Goal: Find specific page/section: Find specific page/section

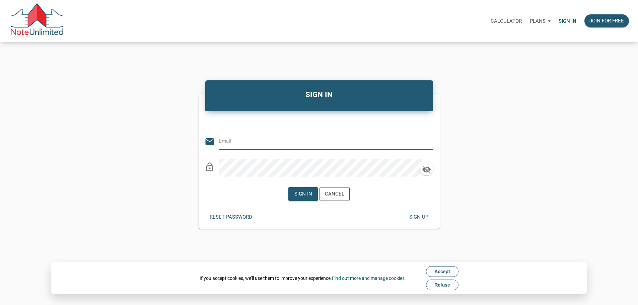
type input "[EMAIL_ADDRESS][DOMAIN_NAME]"
click at [294, 198] on div "Sign in" at bounding box center [303, 194] width 18 height 8
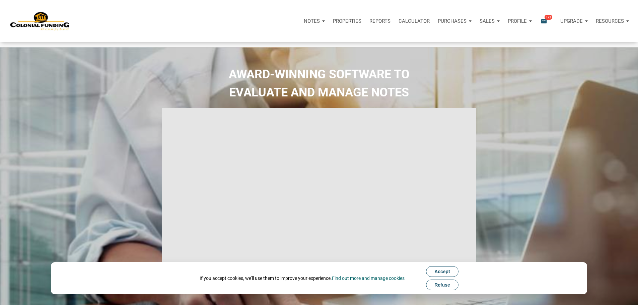
type input "Introduction to new features"
select select
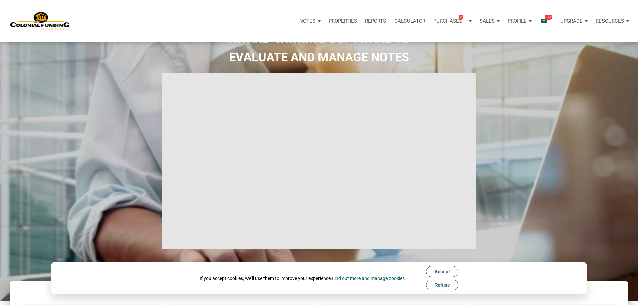
scroll to position [67, 0]
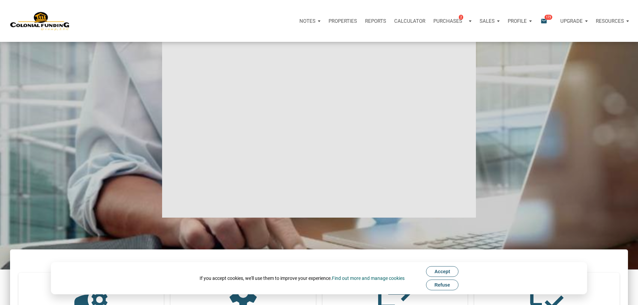
click at [432, 271] on button "Accept" at bounding box center [442, 271] width 32 height 11
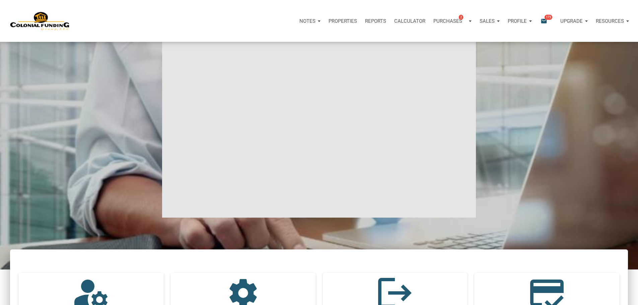
click at [299, 23] on p "Notes" at bounding box center [307, 21] width 16 height 6
click at [259, 45] on link "Dashboard" at bounding box center [291, 39] width 64 height 14
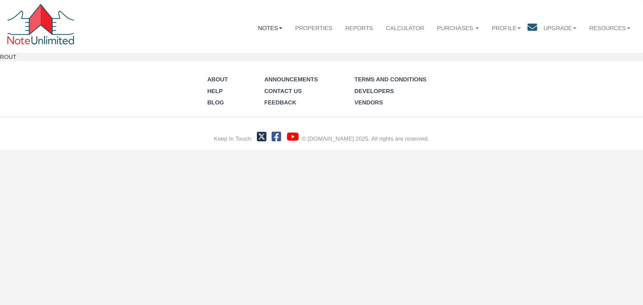
click at [264, 27] on link "Notes" at bounding box center [269, 27] width 37 height 19
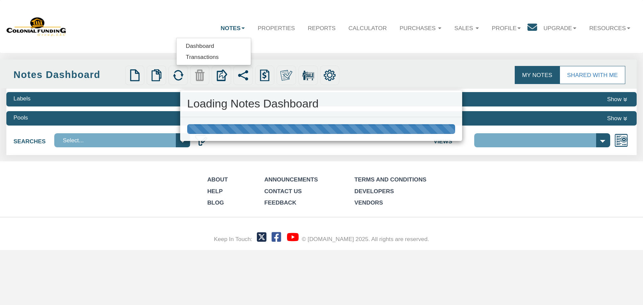
click at [210, 57] on div "Loading Notes Dashboard" at bounding box center [321, 152] width 643 height 305
select select "316"
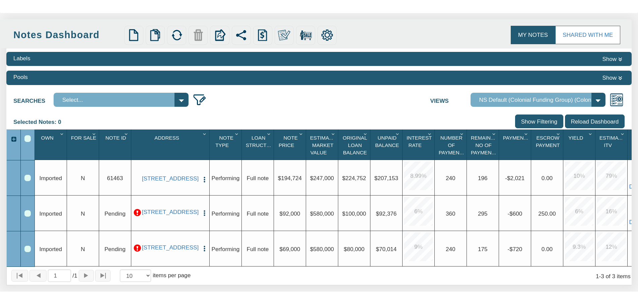
scroll to position [33, 0]
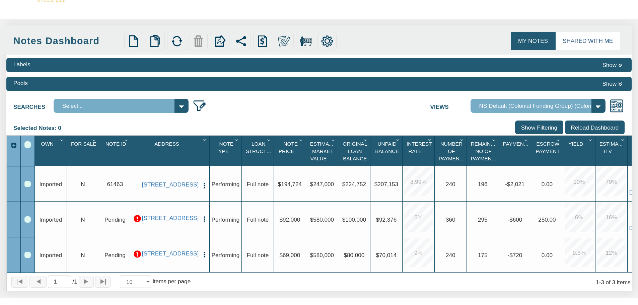
click at [569, 45] on link "Shared with Me" at bounding box center [587, 41] width 65 height 18
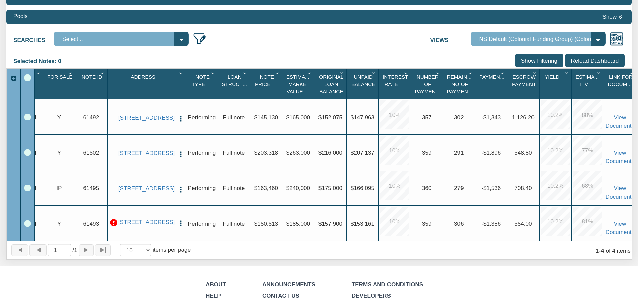
scroll to position [0, 25]
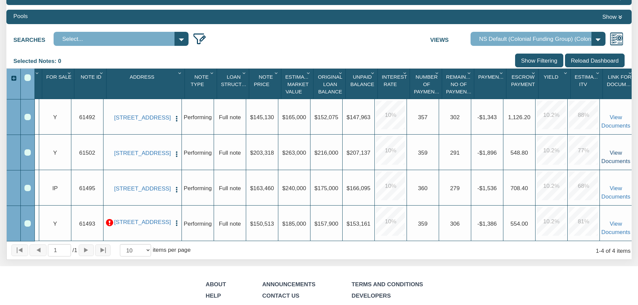
click at [611, 157] on link "View Documents" at bounding box center [615, 156] width 29 height 15
